Goal: Task Accomplishment & Management: Manage account settings

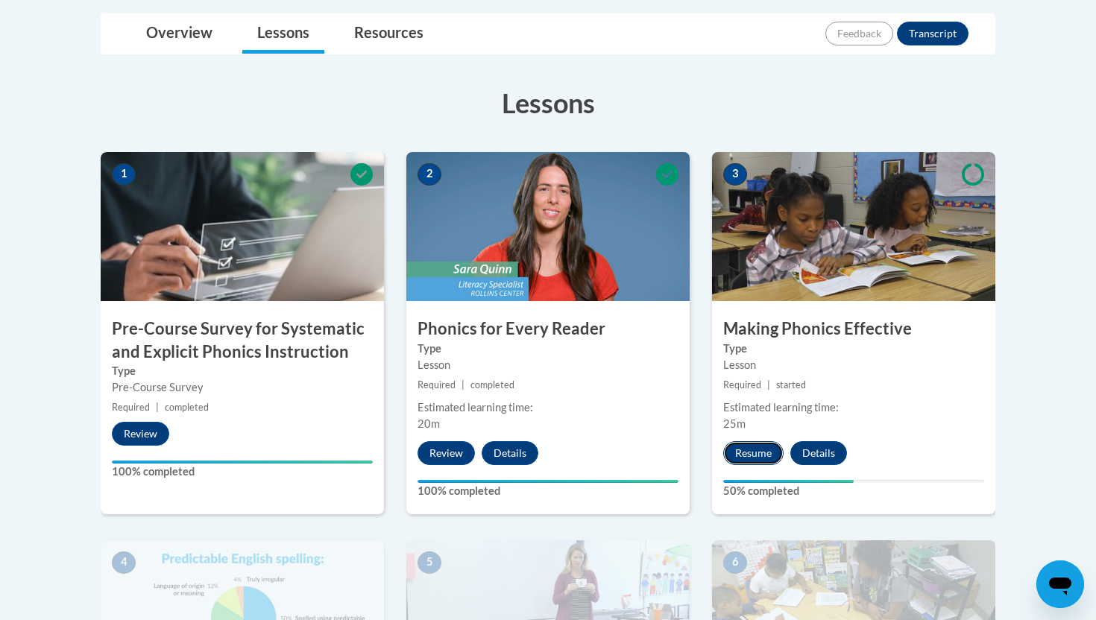
click at [747, 450] on button "Resume" at bounding box center [753, 453] width 60 height 24
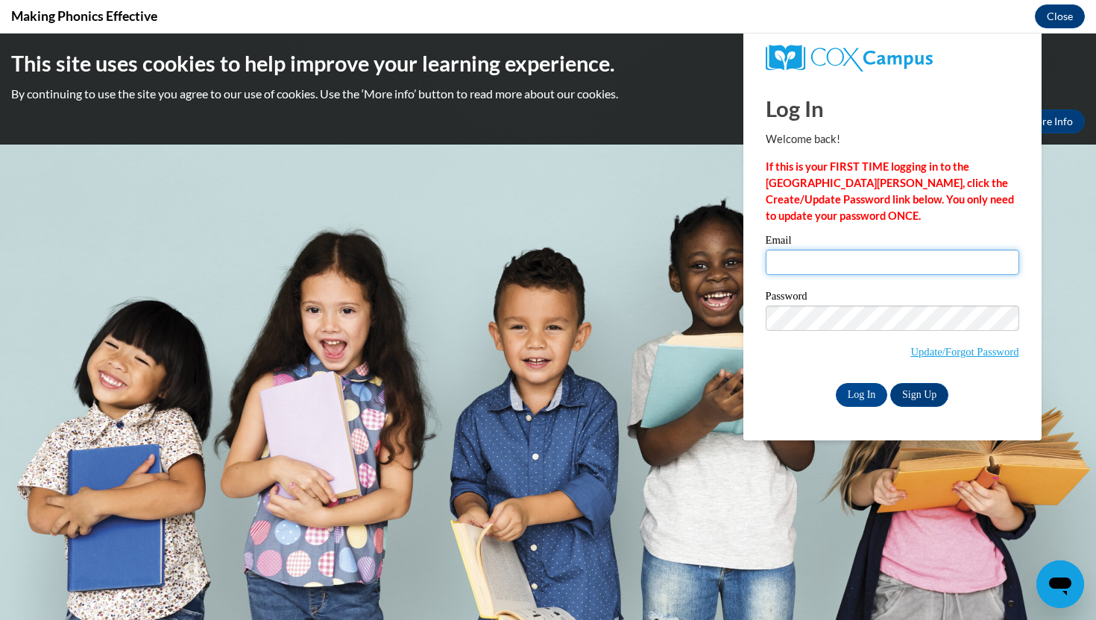
click at [797, 266] on input "Email" at bounding box center [892, 262] width 253 height 25
type input "[EMAIL_ADDRESS][DOMAIN_NAME]"
click at [854, 397] on input "Log In" at bounding box center [862, 395] width 52 height 24
